Goal: Task Accomplishment & Management: Manage account settings

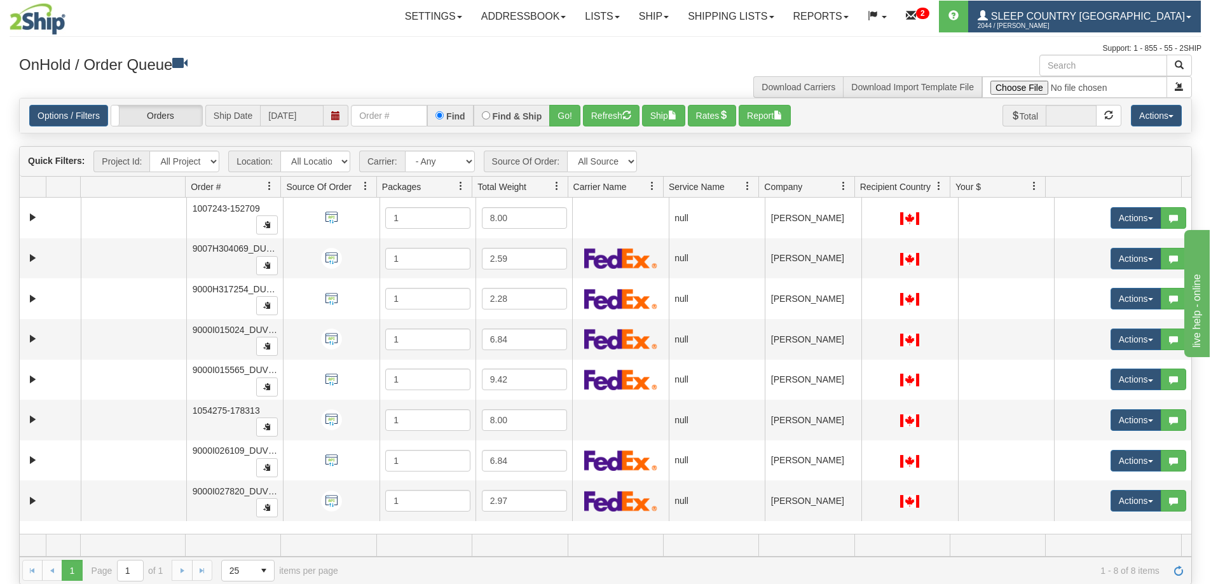
click at [1119, 17] on span "Sleep Country [GEOGRAPHIC_DATA]" at bounding box center [1086, 16] width 197 height 11
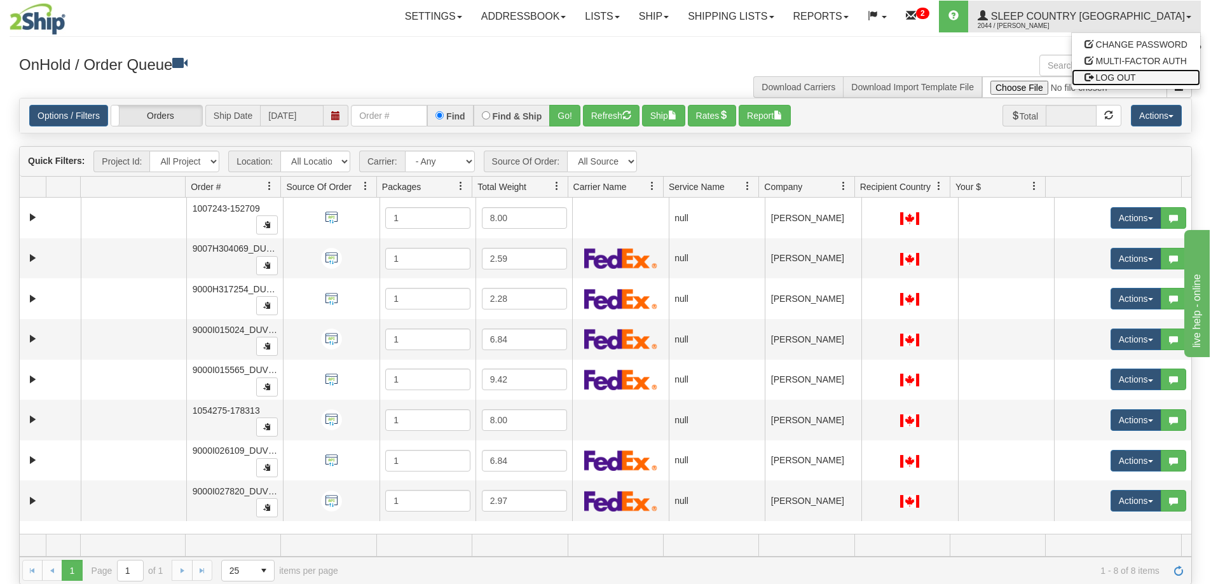
click at [1116, 79] on span "LOG OUT" at bounding box center [1116, 77] width 40 height 10
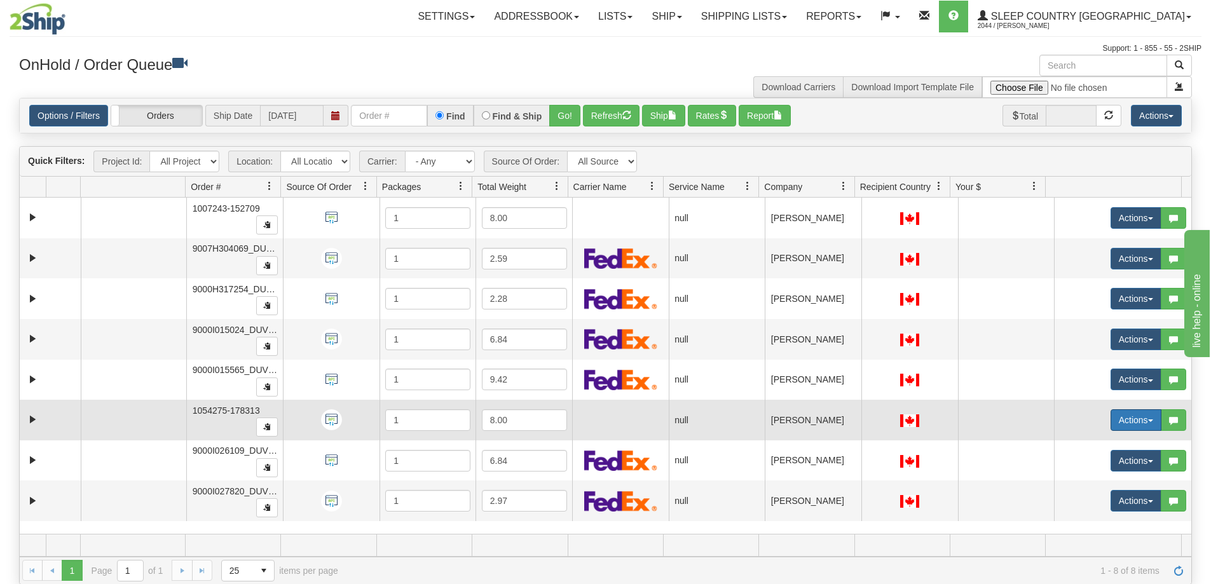
click at [1148, 422] on span "button" at bounding box center [1150, 421] width 5 height 3
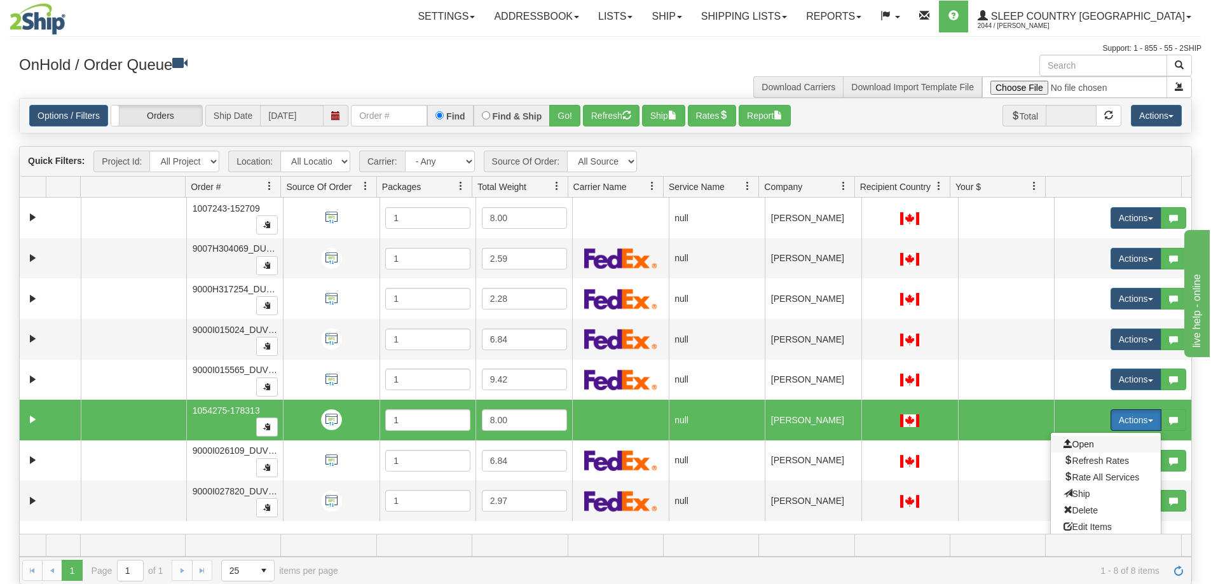
click at [1080, 446] on span "Open" at bounding box center [1079, 444] width 31 height 10
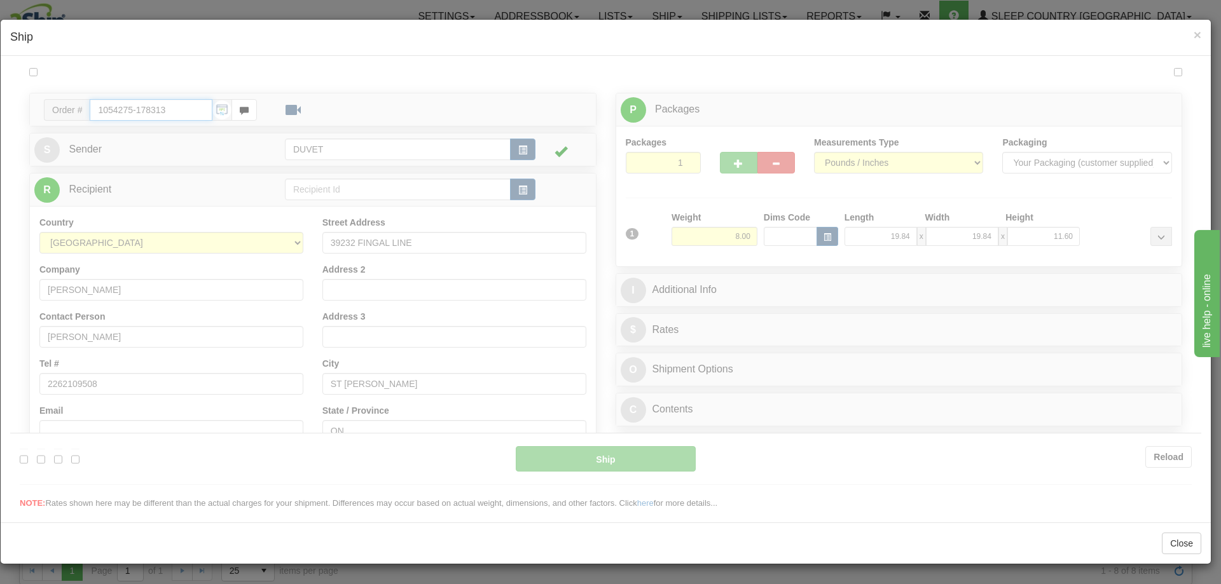
type input "10:24"
type input "16:00"
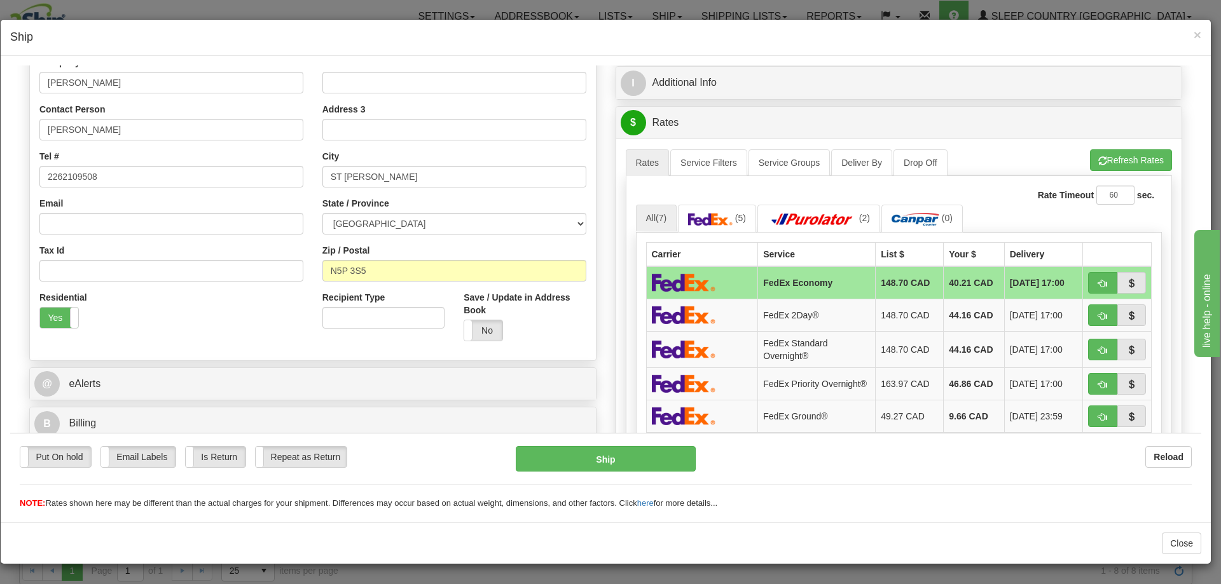
scroll to position [318, 0]
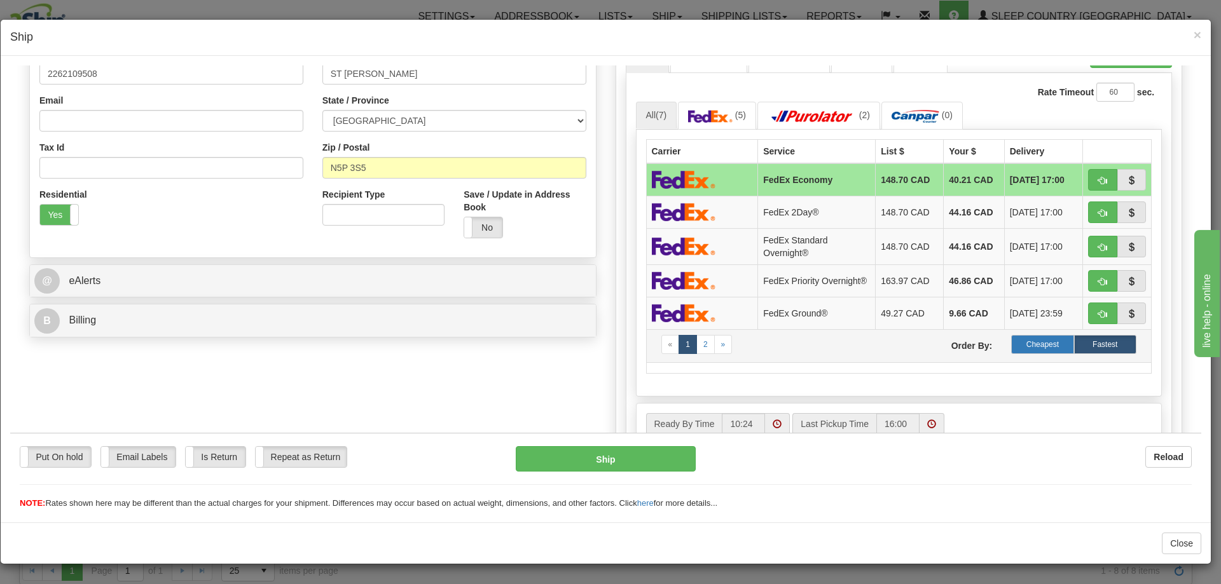
click at [1029, 343] on label "Cheapest" at bounding box center [1042, 343] width 62 height 19
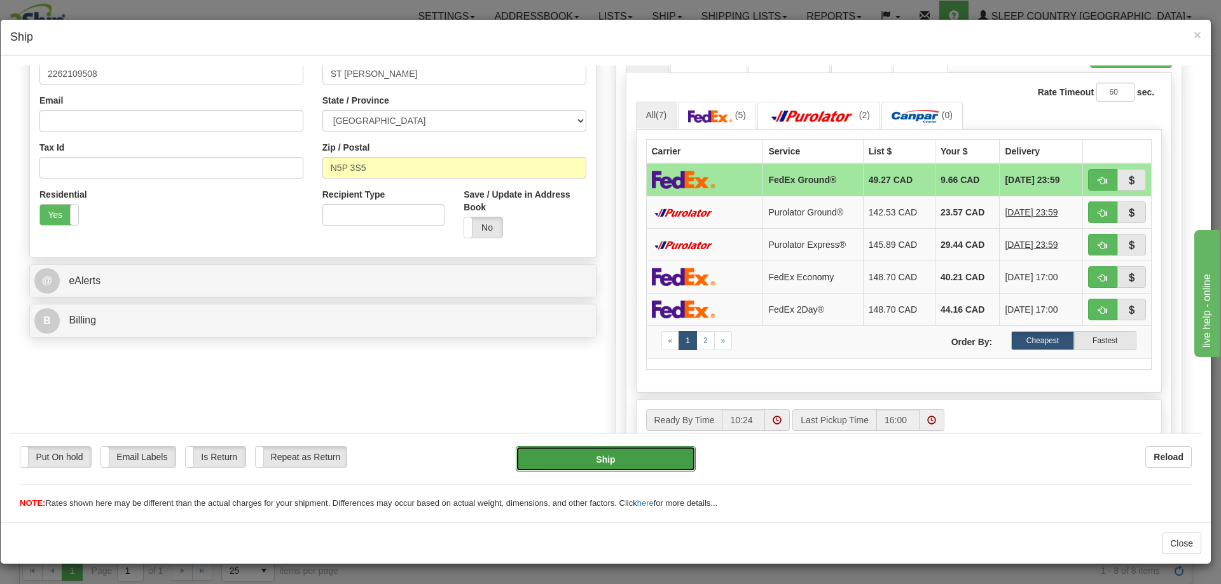
click at [597, 458] on button "Ship" at bounding box center [605, 458] width 179 height 25
type input "92"
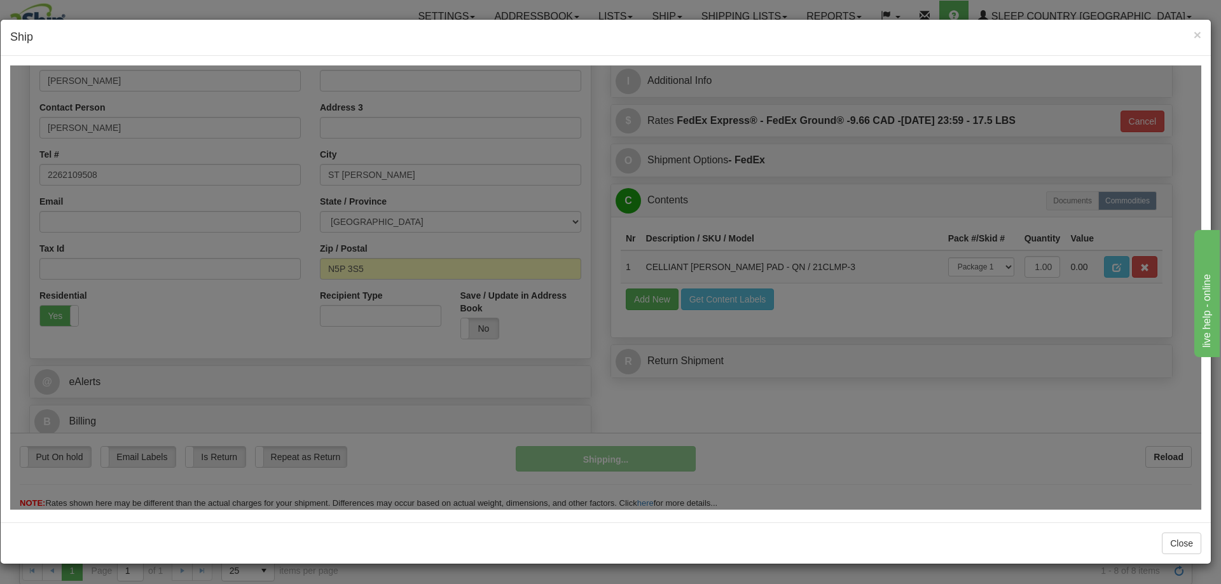
scroll to position [217, 0]
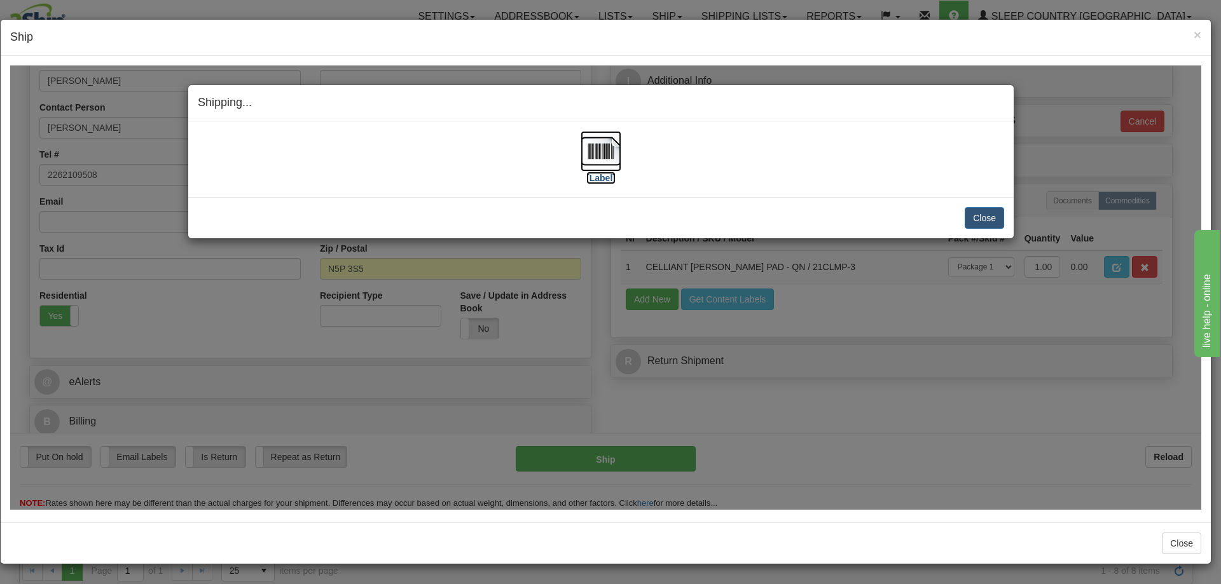
click at [604, 149] on img at bounding box center [601, 150] width 41 height 41
click at [989, 216] on button "Close" at bounding box center [984, 218] width 39 height 22
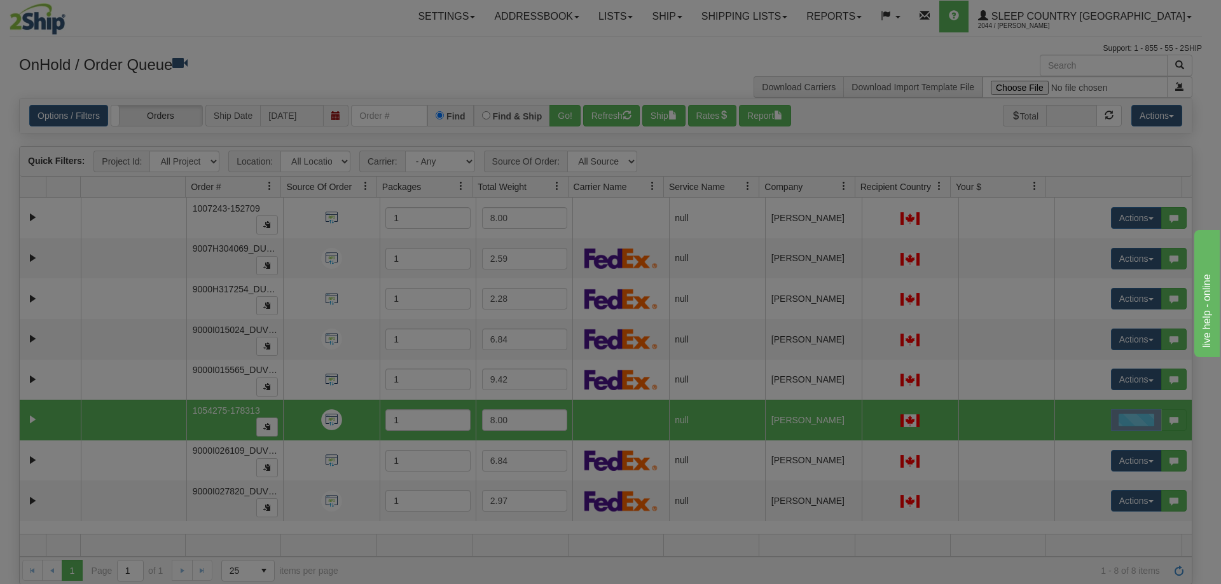
scroll to position [0, 0]
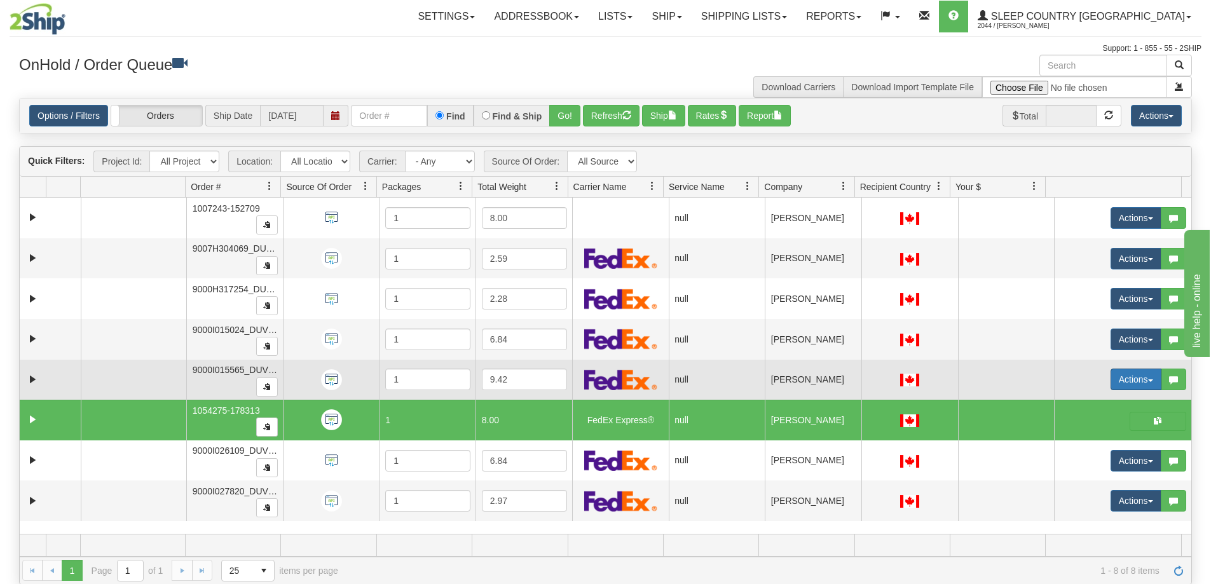
click at [1139, 378] on button "Actions" at bounding box center [1136, 380] width 51 height 22
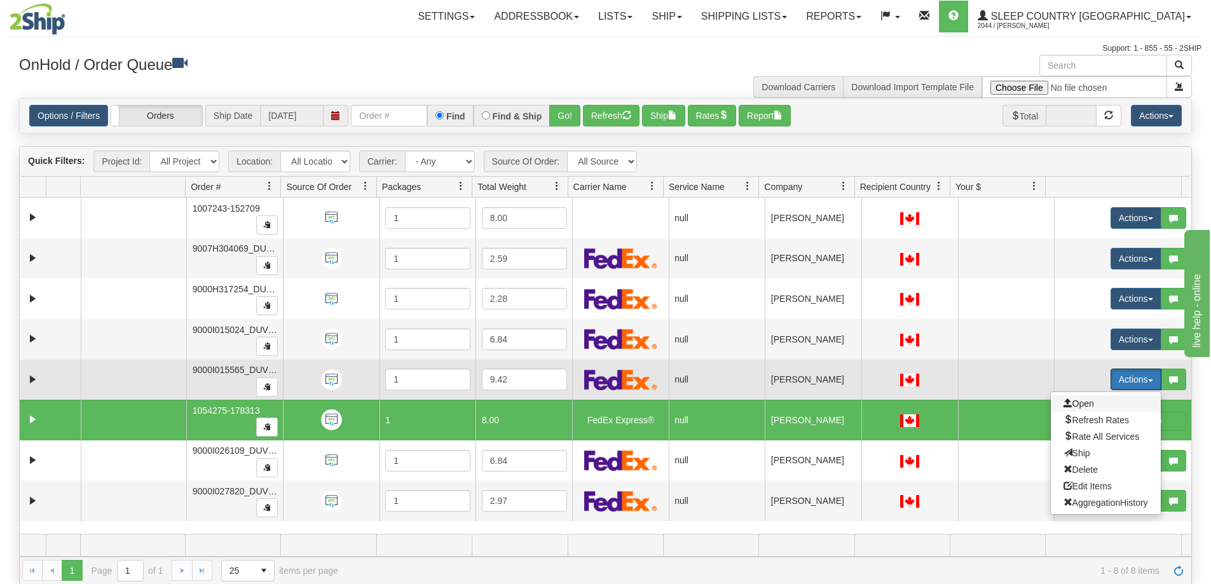
click at [1070, 404] on span "Open" at bounding box center [1079, 404] width 31 height 10
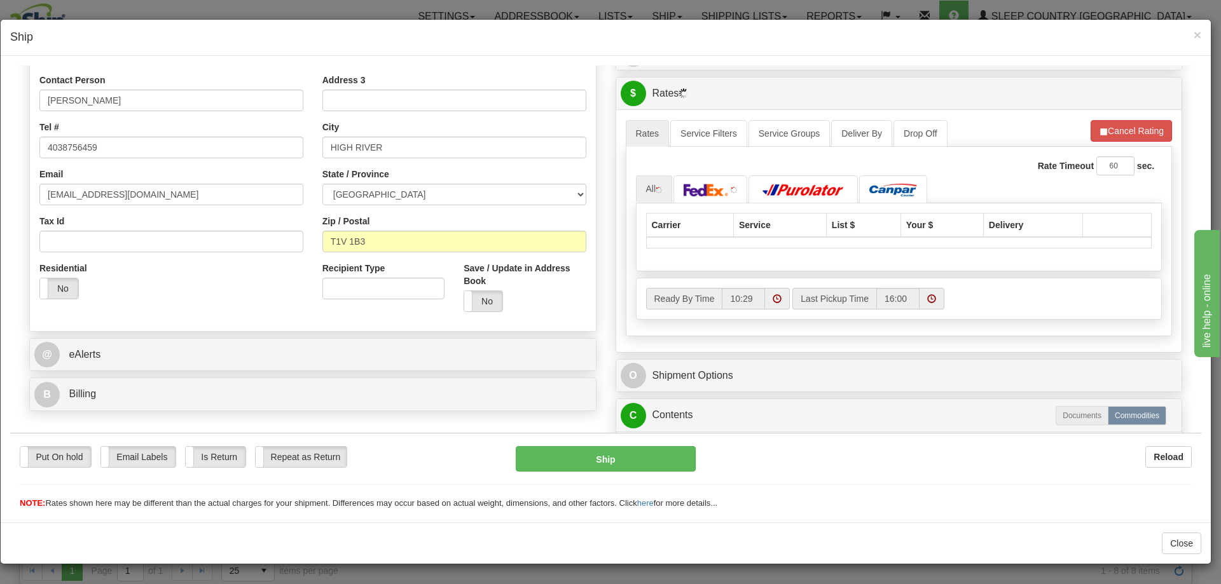
scroll to position [254, 0]
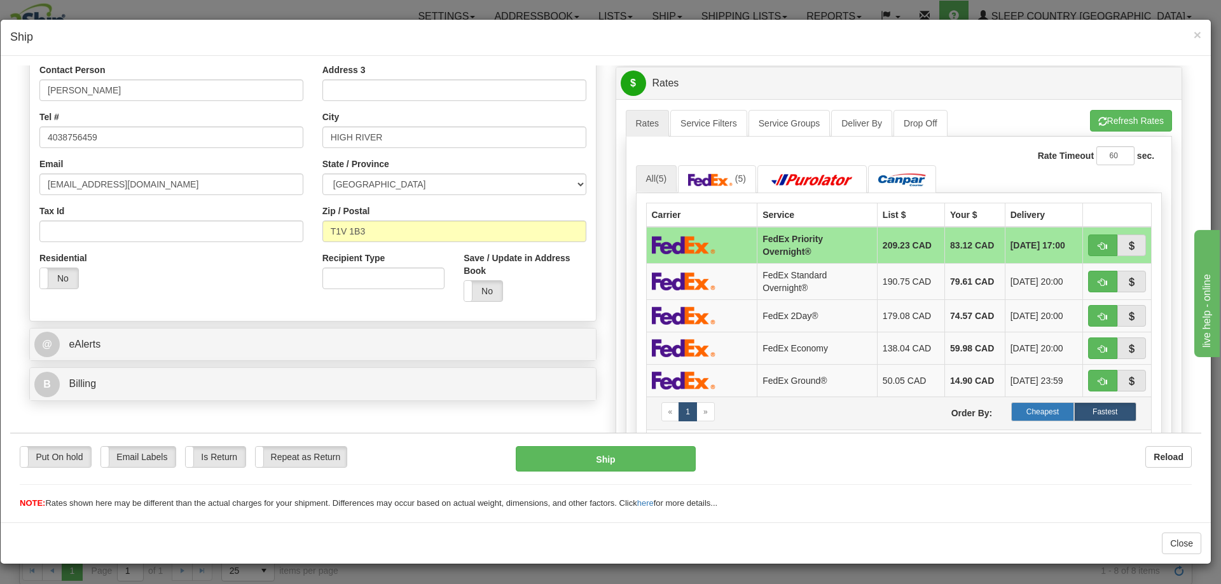
click at [1038, 410] on label "Cheapest" at bounding box center [1042, 411] width 62 height 19
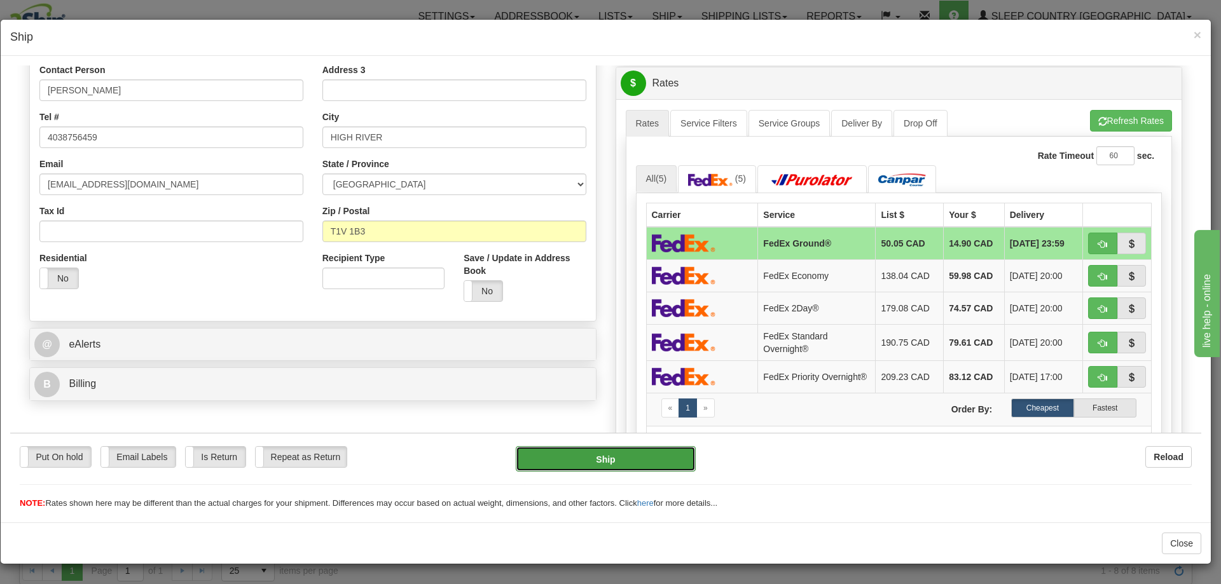
click at [602, 460] on button "Ship" at bounding box center [605, 458] width 179 height 25
type input "92"
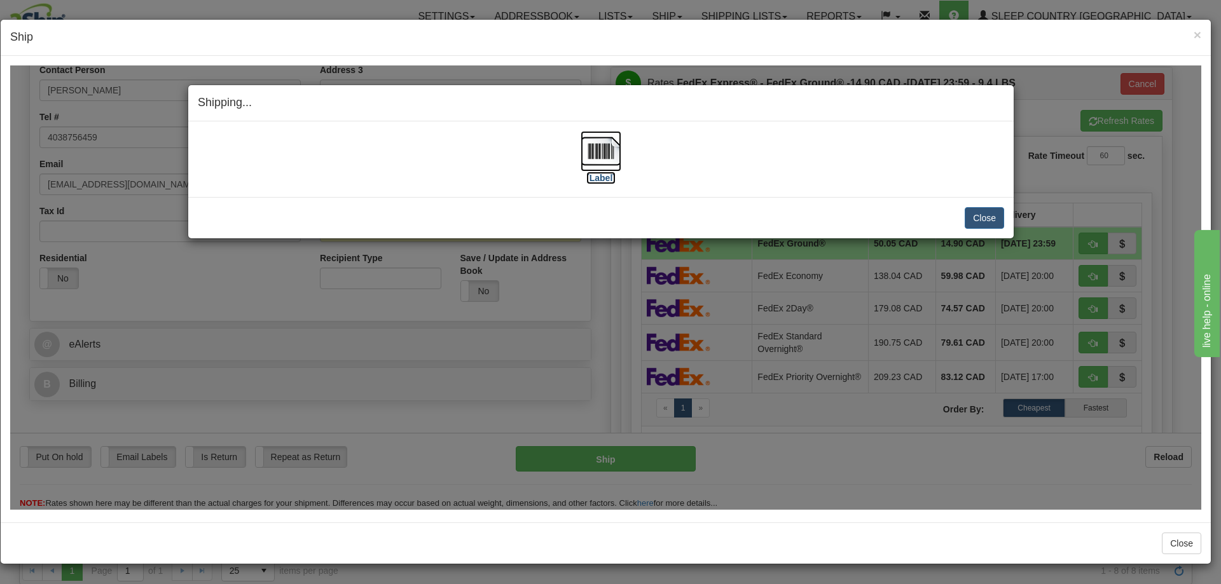
click at [602, 151] on img at bounding box center [601, 150] width 41 height 41
drag, startPoint x: 988, startPoint y: 218, endPoint x: 890, endPoint y: 307, distance: 132.8
click at [988, 218] on button "Close" at bounding box center [984, 218] width 39 height 22
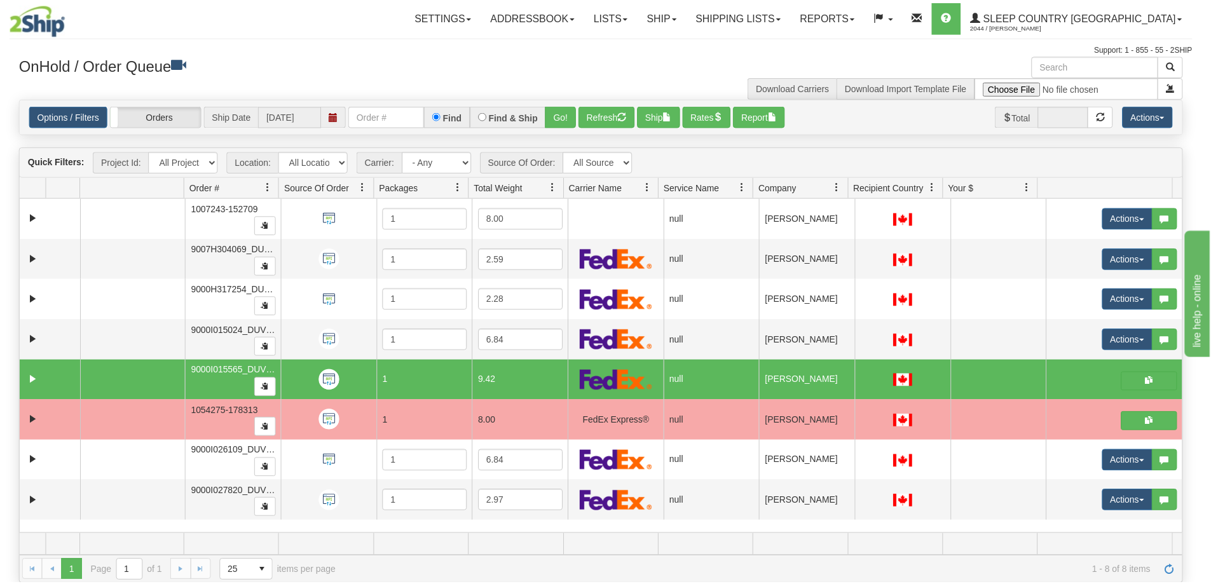
scroll to position [0, 0]
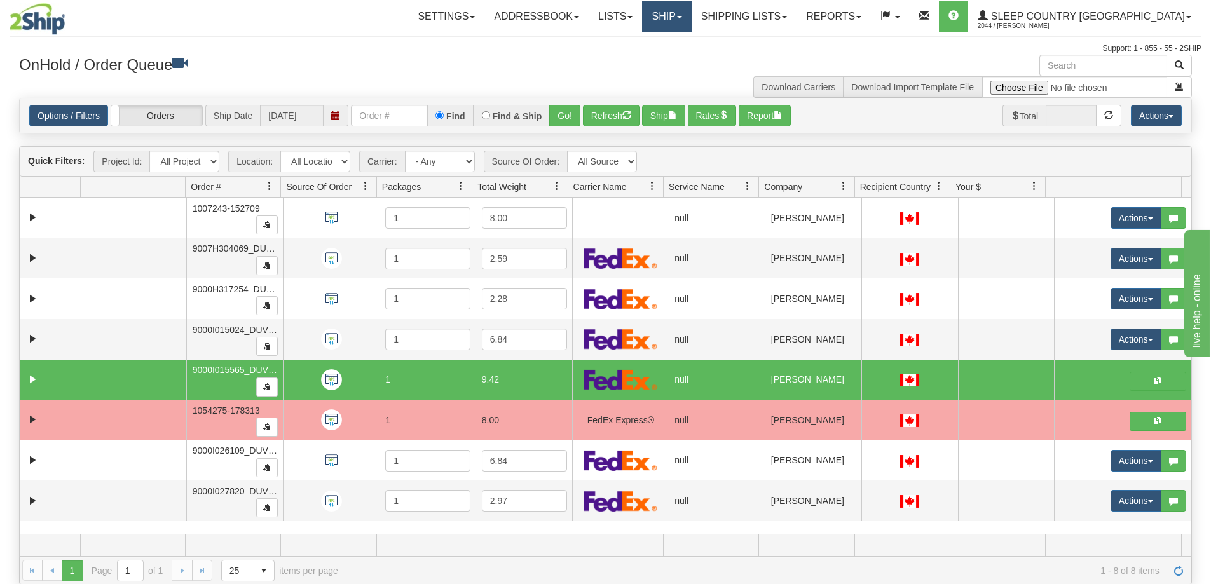
click at [691, 13] on link "Ship" at bounding box center [666, 17] width 49 height 32
click at [679, 59] on span "OnHold / Order Queue" at bounding box center [634, 61] width 90 height 10
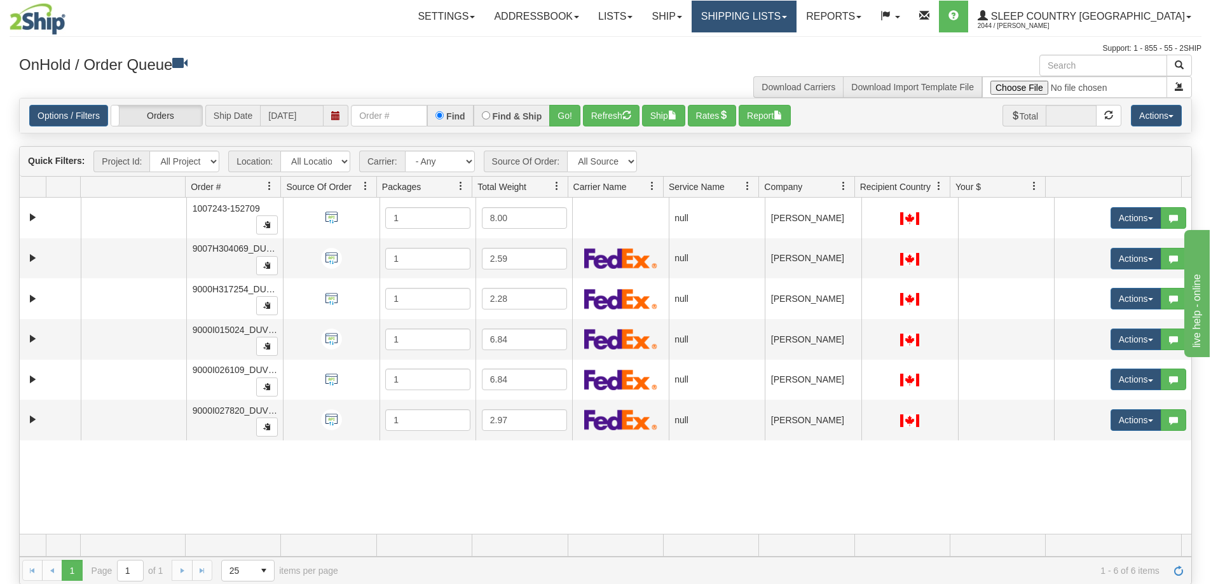
click at [797, 20] on link "Shipping lists" at bounding box center [744, 17] width 105 height 32
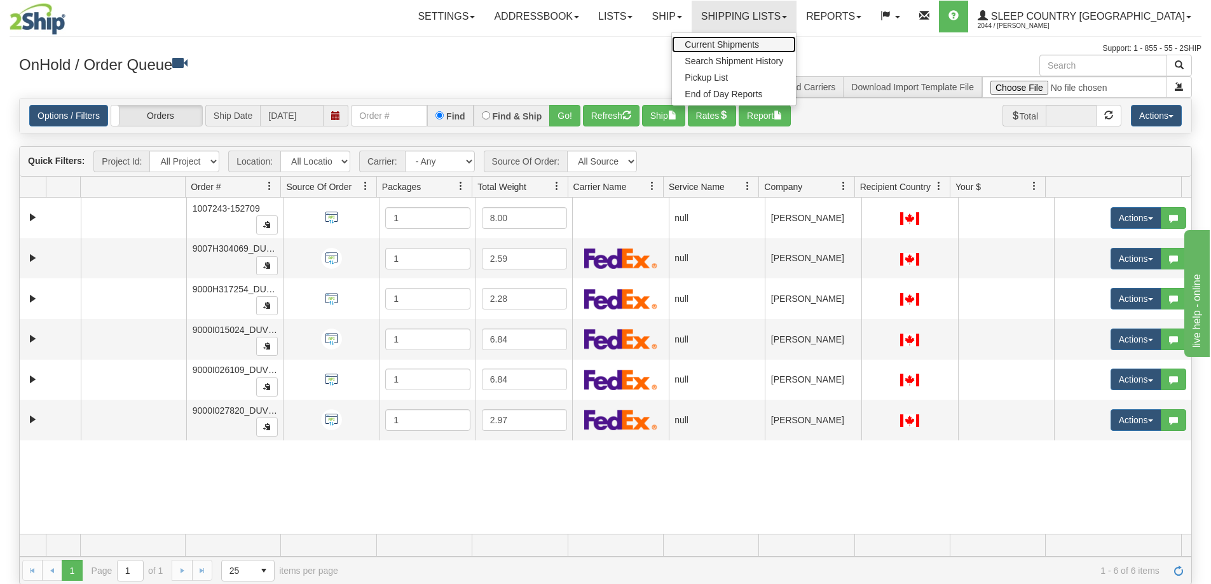
click at [759, 45] on span "Current Shipments" at bounding box center [722, 44] width 74 height 10
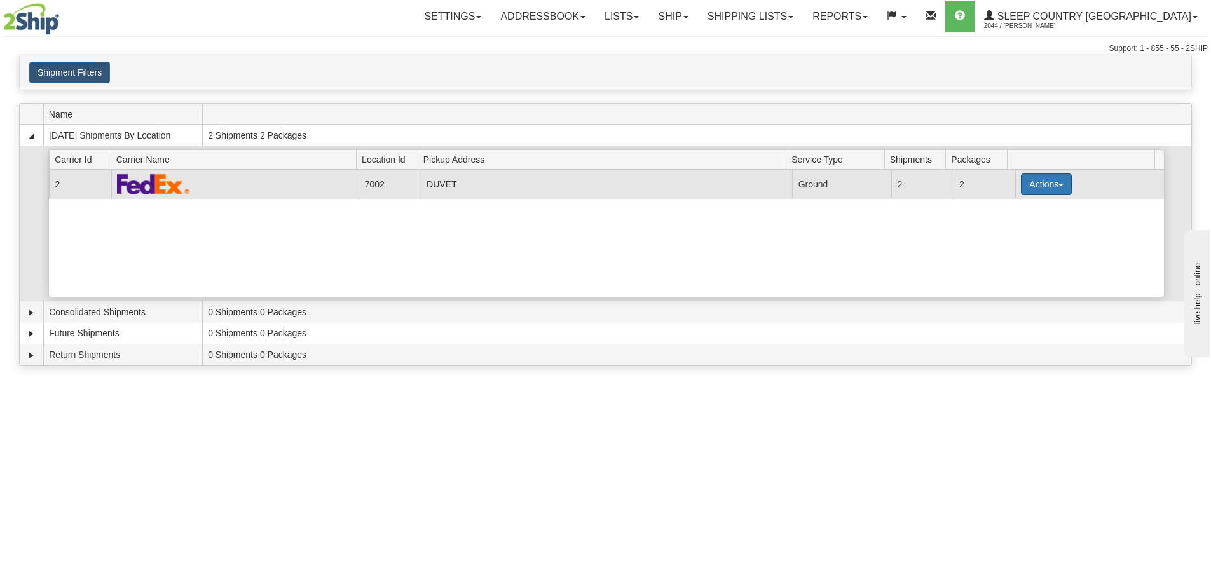
click at [1059, 186] on span "button" at bounding box center [1061, 185] width 5 height 3
click at [1006, 242] on span "Pickup" at bounding box center [999, 241] width 34 height 9
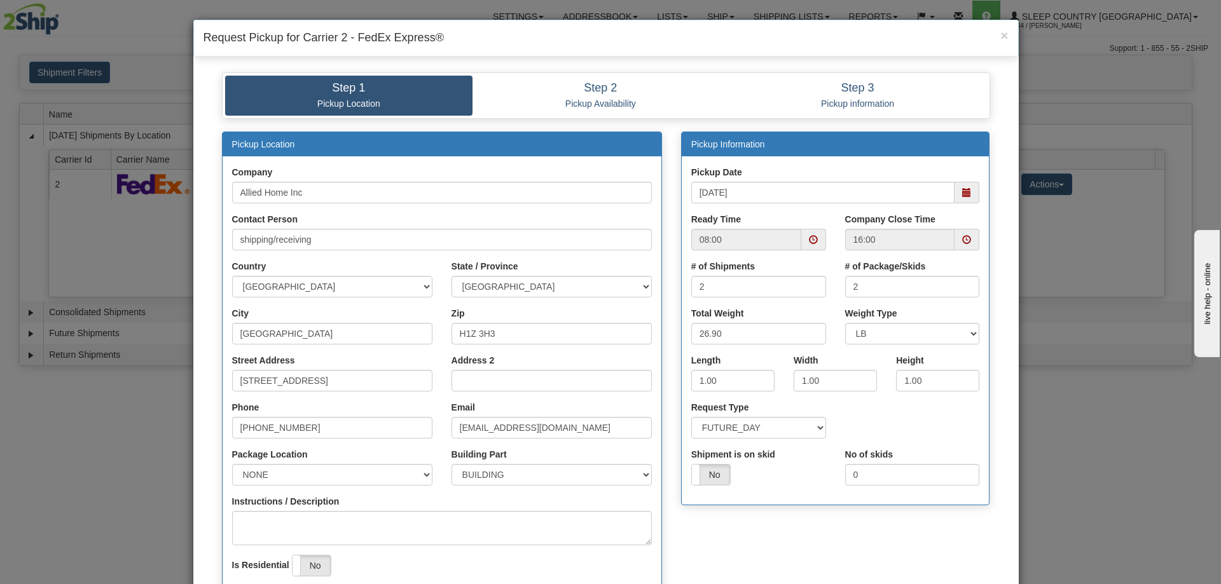
click at [964, 238] on span at bounding box center [966, 239] width 9 height 9
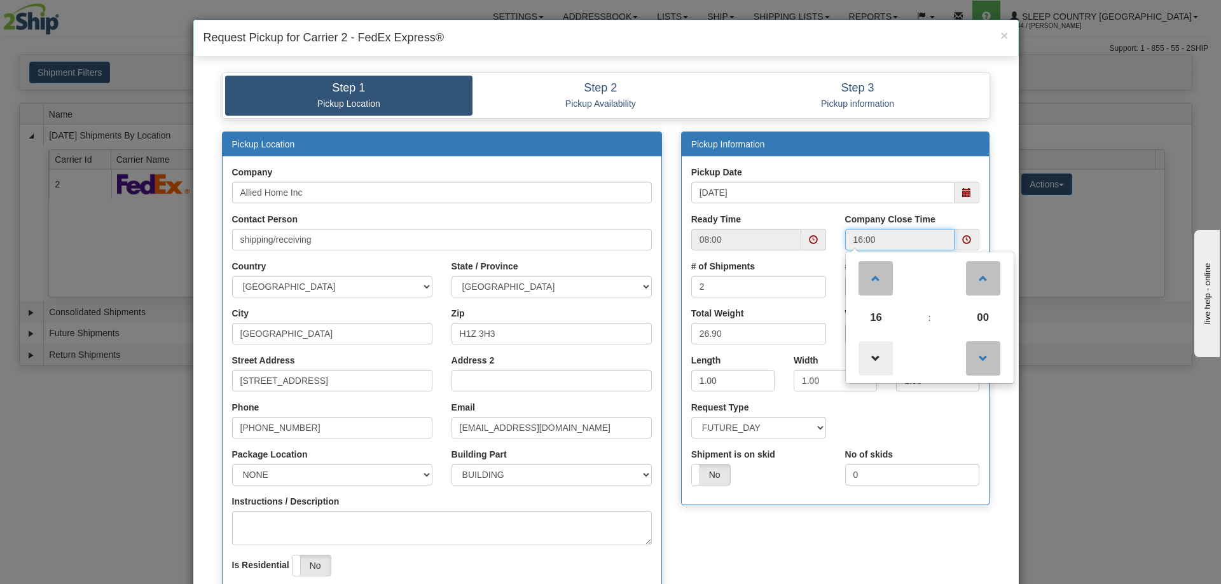
click at [876, 354] on span at bounding box center [875, 358] width 34 height 34
type input "15:00"
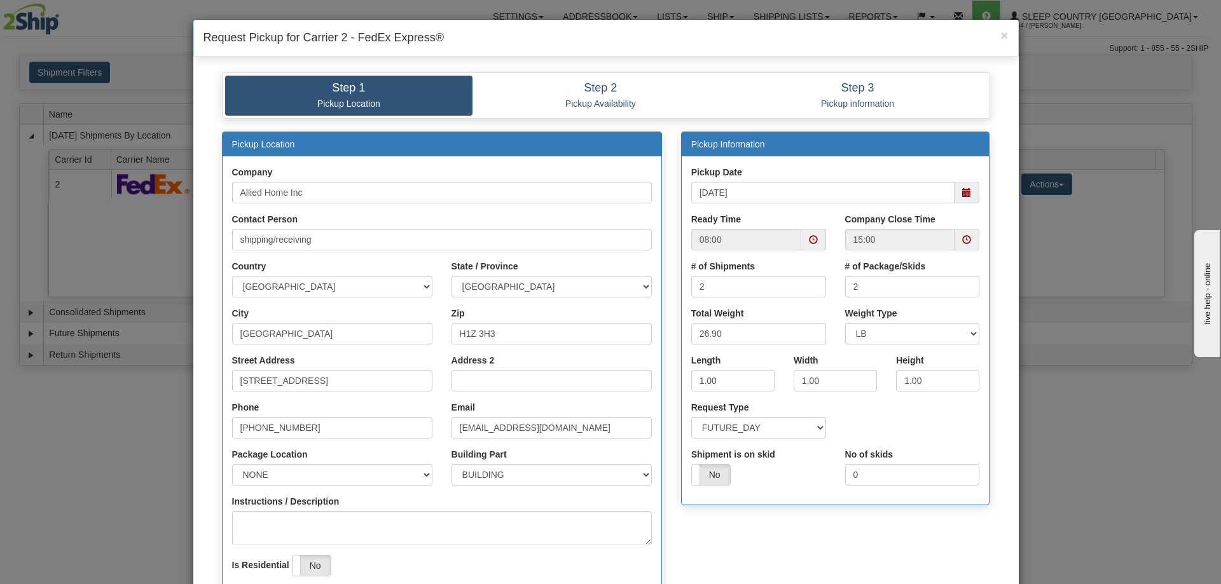
click at [771, 526] on div "Pickup Location Company Allied Home Inc Contact Person shipping/receiving Count…" at bounding box center [605, 386] width 787 height 509
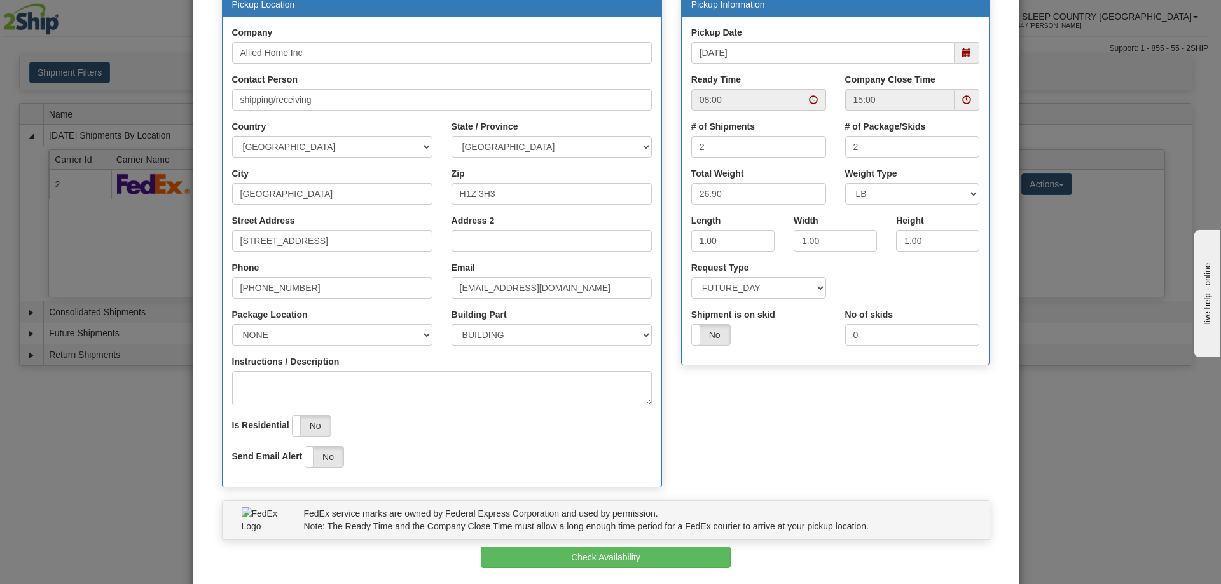
scroll to position [195, 0]
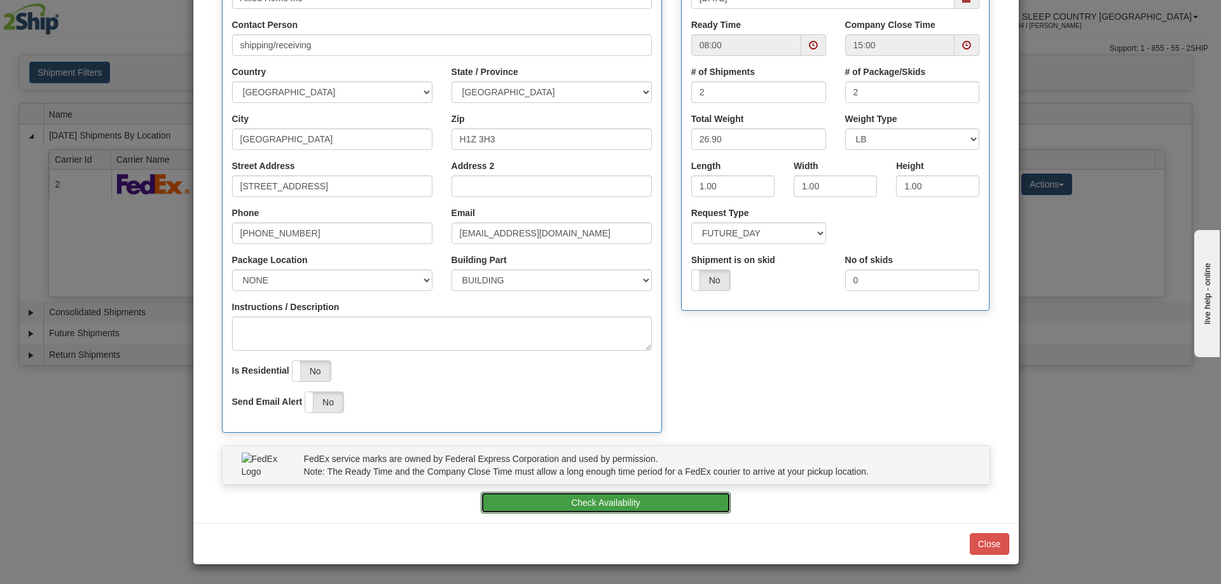
click at [593, 506] on button "Check Availability" at bounding box center [606, 503] width 250 height 22
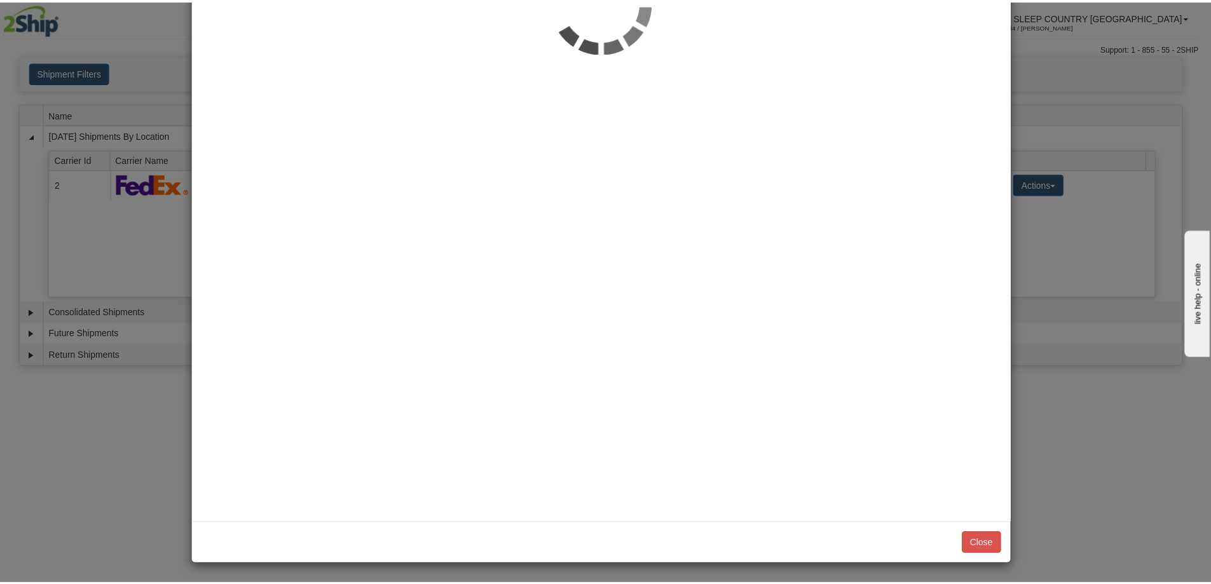
scroll to position [0, 0]
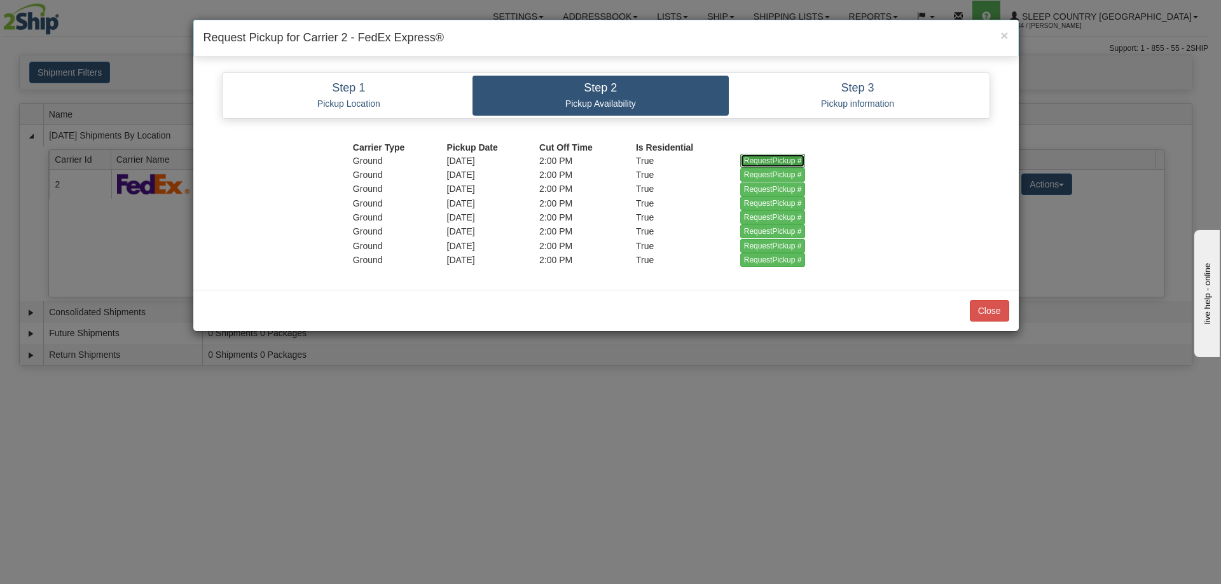
click at [769, 160] on input "RequestPickup #" at bounding box center [772, 161] width 65 height 14
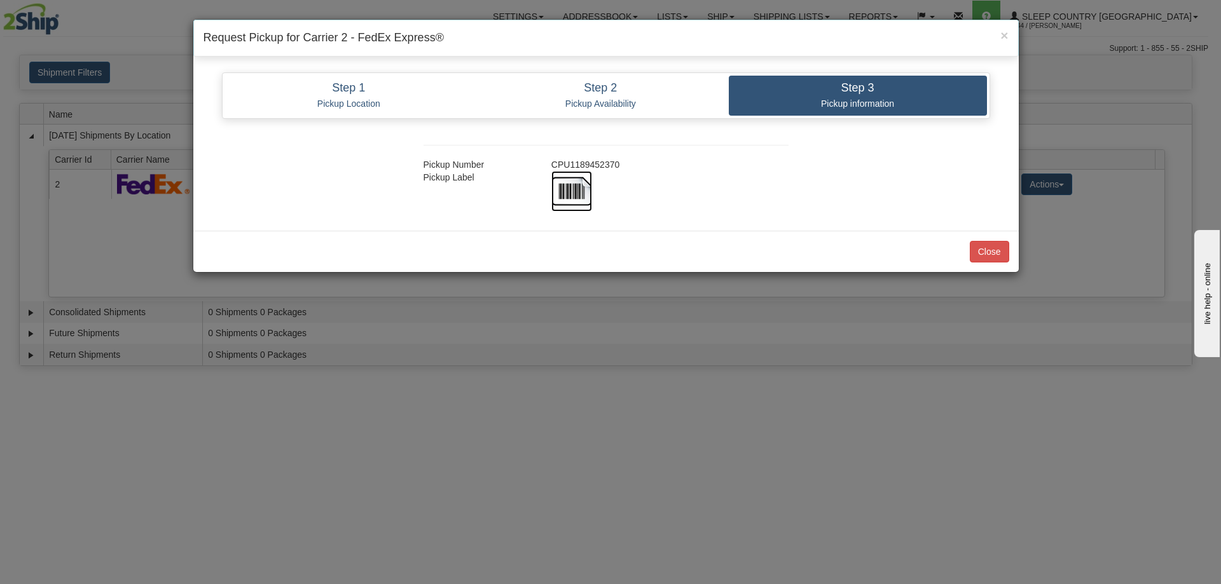
click at [562, 188] on img at bounding box center [571, 191] width 41 height 41
click at [988, 247] on button "Close" at bounding box center [989, 252] width 39 height 22
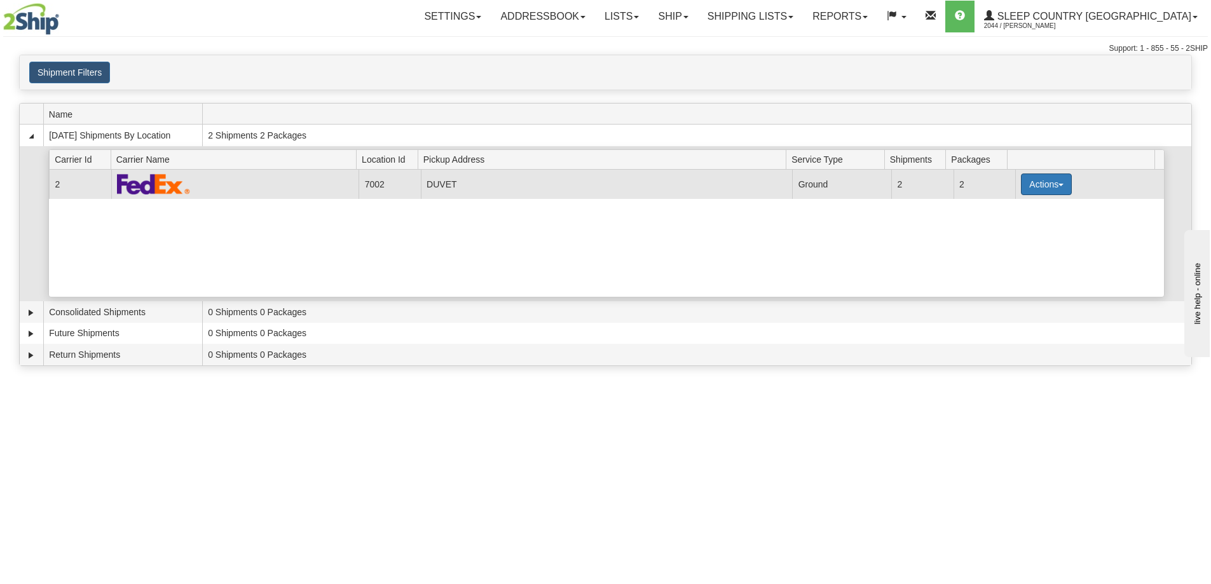
click at [1059, 184] on span "button" at bounding box center [1061, 185] width 5 height 3
click at [1010, 224] on span "Close" at bounding box center [996, 224] width 29 height 9
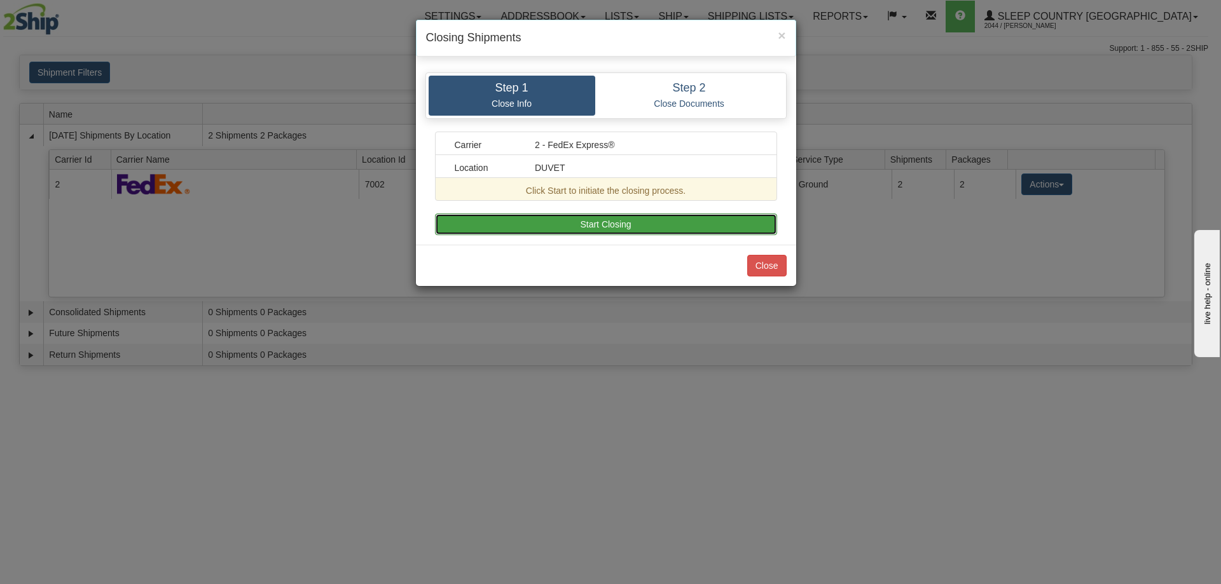
click at [603, 224] on button "Start Closing" at bounding box center [606, 225] width 342 height 22
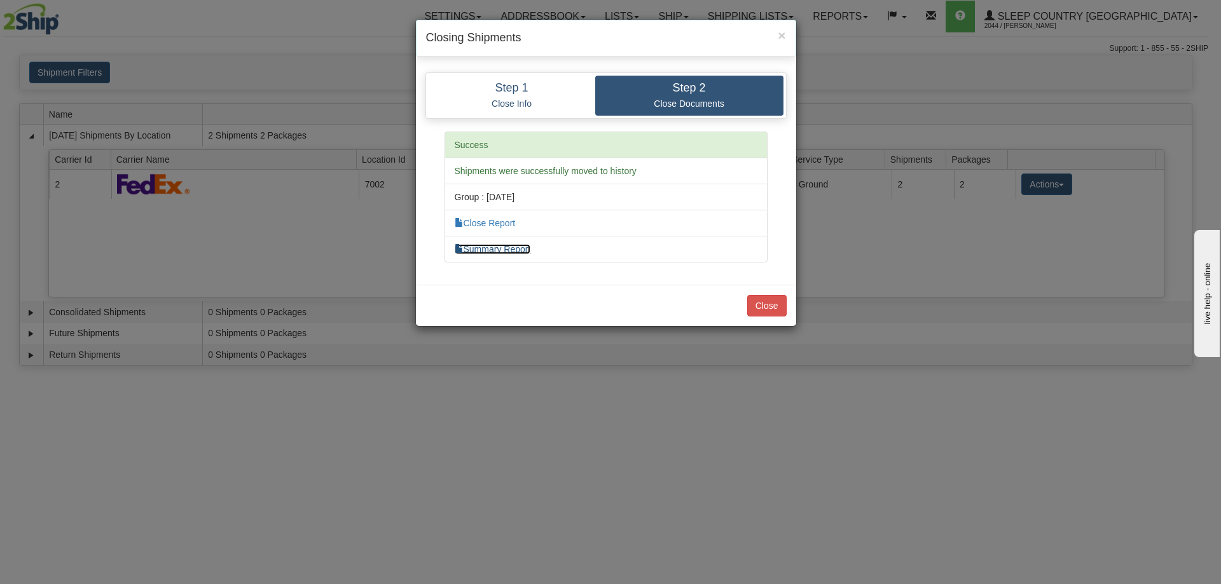
click at [485, 250] on link "Summary Report" at bounding box center [493, 249] width 76 height 10
click at [491, 223] on link "Close Report" at bounding box center [485, 223] width 61 height 10
click at [767, 303] on button "Close" at bounding box center [766, 306] width 39 height 22
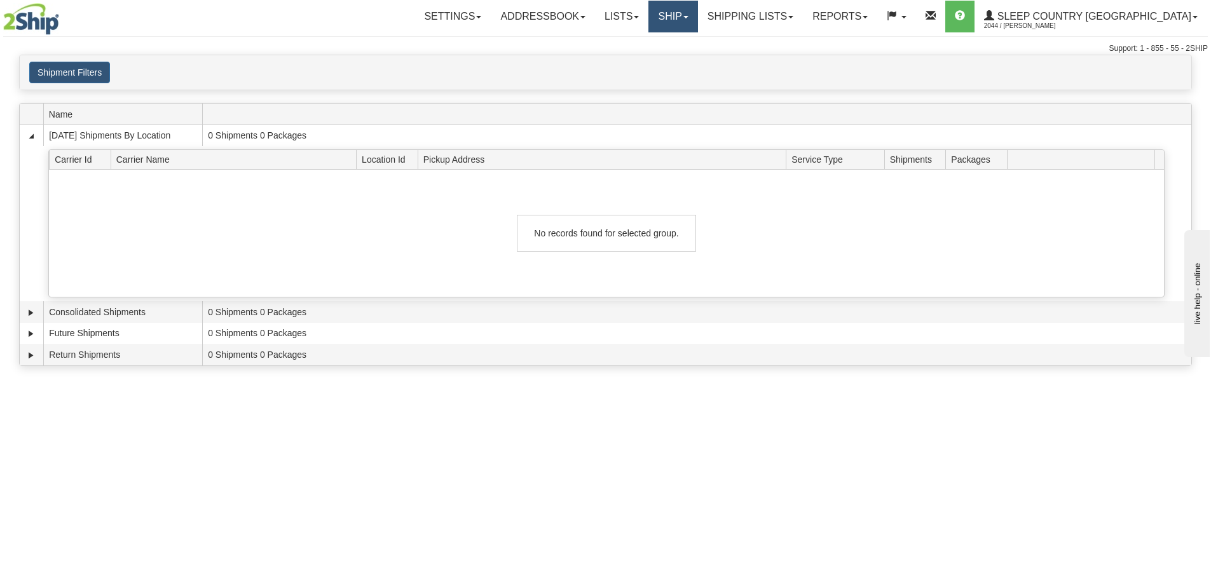
click at [698, 12] on link "Ship" at bounding box center [673, 17] width 49 height 32
click at [685, 63] on span "OnHold / Order Queue" at bounding box center [640, 61] width 90 height 10
